Goal: Information Seeking & Learning: Check status

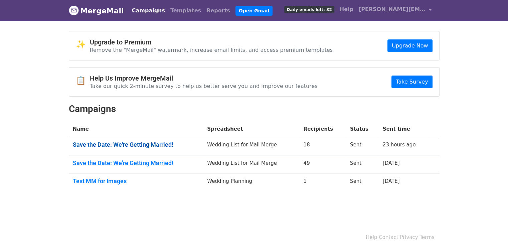
click at [156, 145] on link "Save the Date: We're Getting Married!" at bounding box center [136, 144] width 127 height 7
click at [151, 163] on link "Save the Date: We're Getting Married!" at bounding box center [136, 162] width 127 height 7
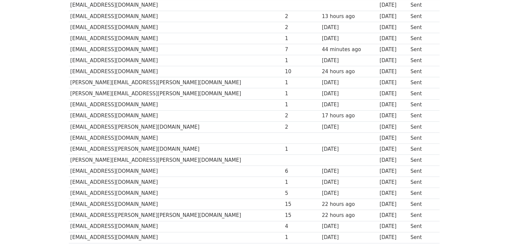
scroll to position [290, 0]
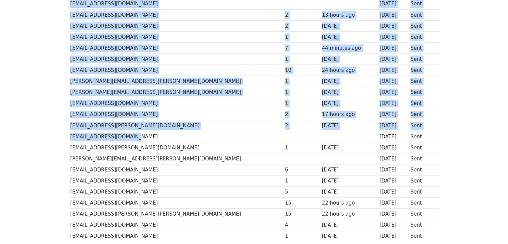
drag, startPoint x: 137, startPoint y: 135, endPoint x: 68, endPoint y: 131, distance: 69.5
click at [68, 131] on div "Recipient ↑ ↓ Opens ↑ ↓ Last opened ↑ ↓ Sent ↑ ↓ Status laura.barger@gmail.com …" at bounding box center [254, 87] width 381 height 561
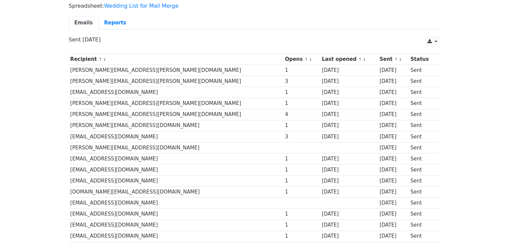
scroll to position [0, 0]
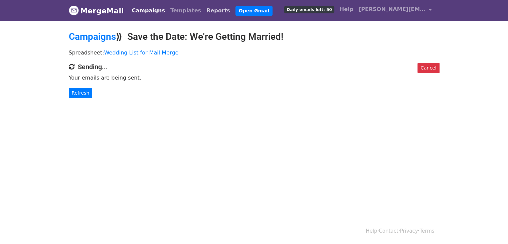
click at [204, 8] on link "Reports" at bounding box center [218, 10] width 29 height 13
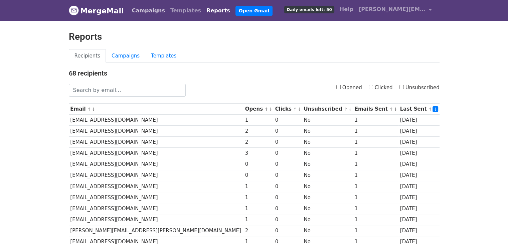
click at [137, 11] on link "Campaigns" at bounding box center [148, 10] width 38 height 13
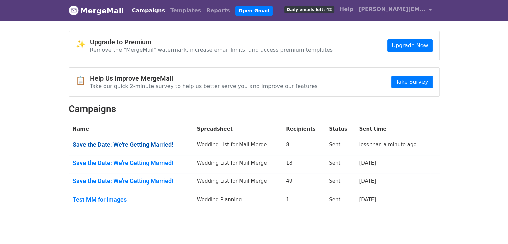
click at [132, 143] on link "Save the Date: We're Getting Married!" at bounding box center [131, 144] width 116 height 7
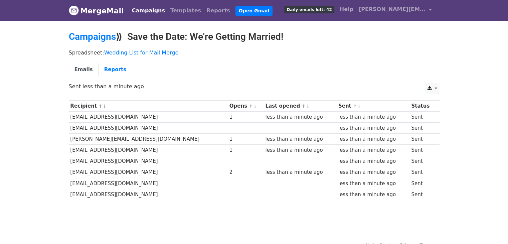
click at [150, 11] on link "Campaigns" at bounding box center [148, 10] width 38 height 13
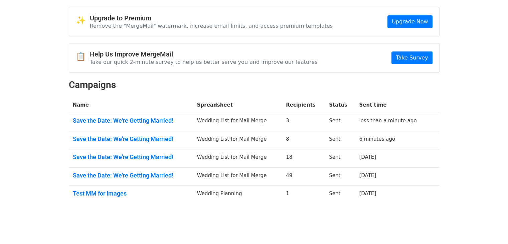
scroll to position [27, 0]
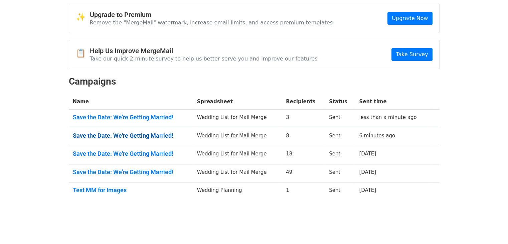
click at [152, 136] on link "Save the Date: We're Getting Married!" at bounding box center [131, 135] width 116 height 7
click at [141, 119] on link "Save the Date: We're Getting Married!" at bounding box center [131, 117] width 116 height 7
click at [118, 170] on link "Save the Date: We're Getting Married!" at bounding box center [131, 171] width 116 height 7
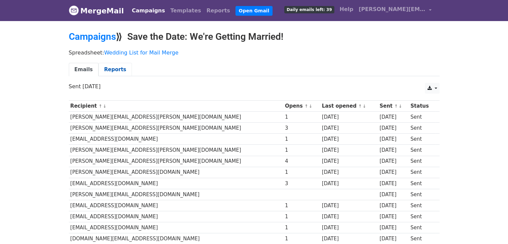
click at [102, 72] on link "Reports" at bounding box center [115, 70] width 33 height 14
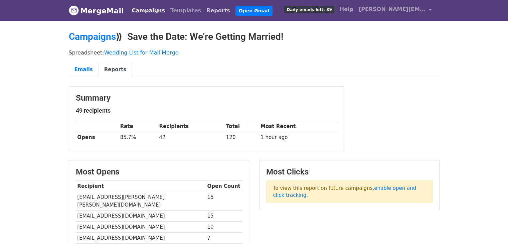
click at [204, 11] on link "Reports" at bounding box center [218, 10] width 29 height 13
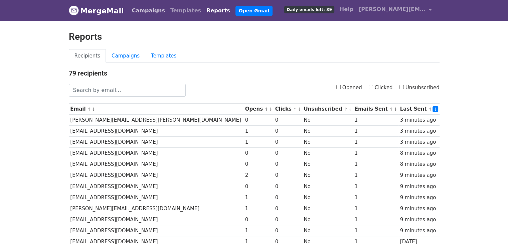
click at [138, 14] on link "Campaigns" at bounding box center [148, 10] width 38 height 13
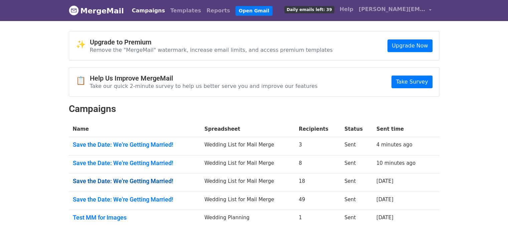
click at [131, 179] on link "Save the Date: We're Getting Married!" at bounding box center [135, 180] width 124 height 7
click at [151, 197] on link "Save the Date: We're Getting Married!" at bounding box center [135, 199] width 124 height 7
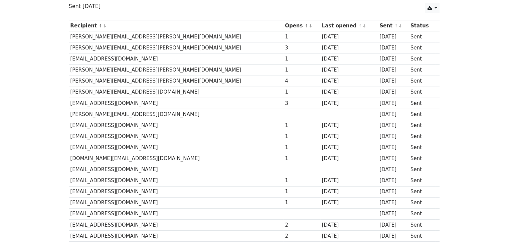
scroll to position [81, 0]
